Goal: Task Accomplishment & Management: Manage account settings

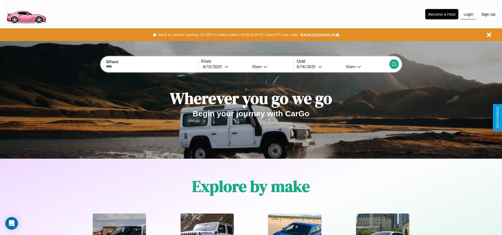
click at [469, 14] on button "Login" at bounding box center [468, 14] width 15 height 10
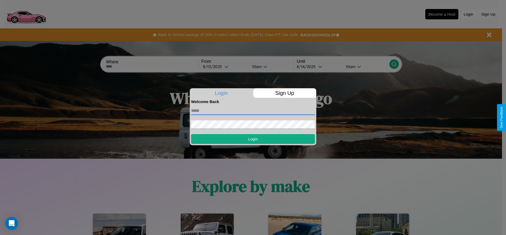
click at [253, 110] on input "text" at bounding box center [253, 110] width 124 height 8
type input "**********"
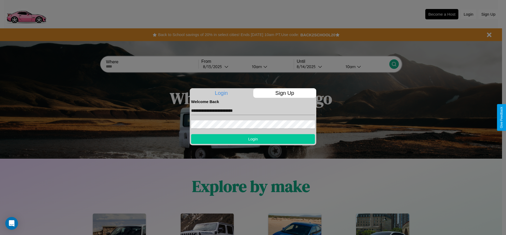
click at [253, 139] on button "Login" at bounding box center [253, 139] width 124 height 10
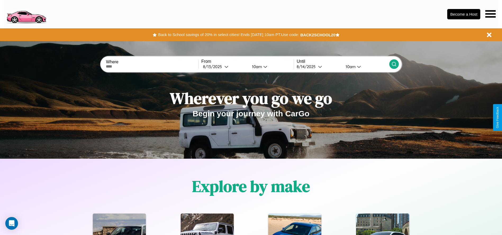
click at [491, 14] on icon at bounding box center [490, 13] width 10 height 7
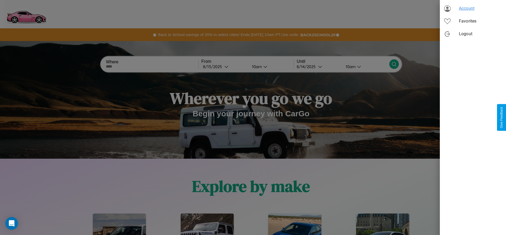
click at [473, 8] on span "Account" at bounding box center [480, 8] width 43 height 6
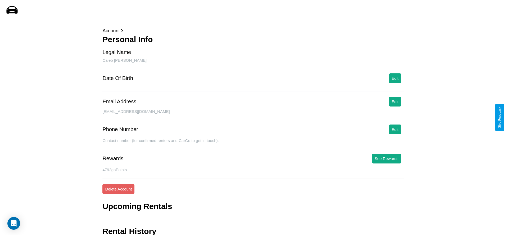
scroll to position [21, 0]
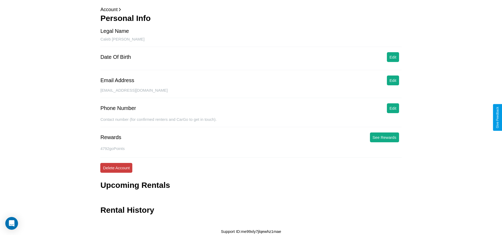
click at [116, 168] on button "Delete Account" at bounding box center [116, 168] width 32 height 10
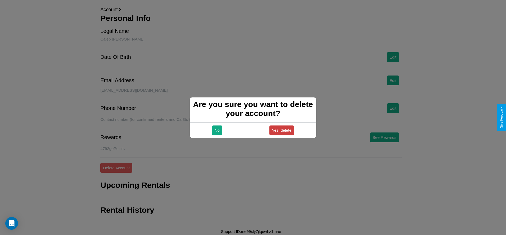
click at [282, 130] on button "Yes, delete" at bounding box center [281, 130] width 25 height 10
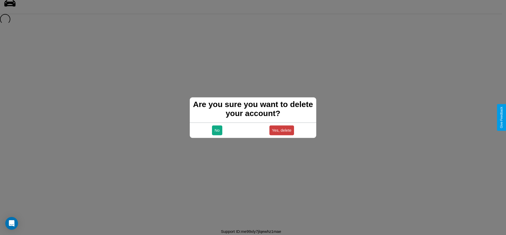
scroll to position [7, 0]
